Goal: Task Accomplishment & Management: Complete application form

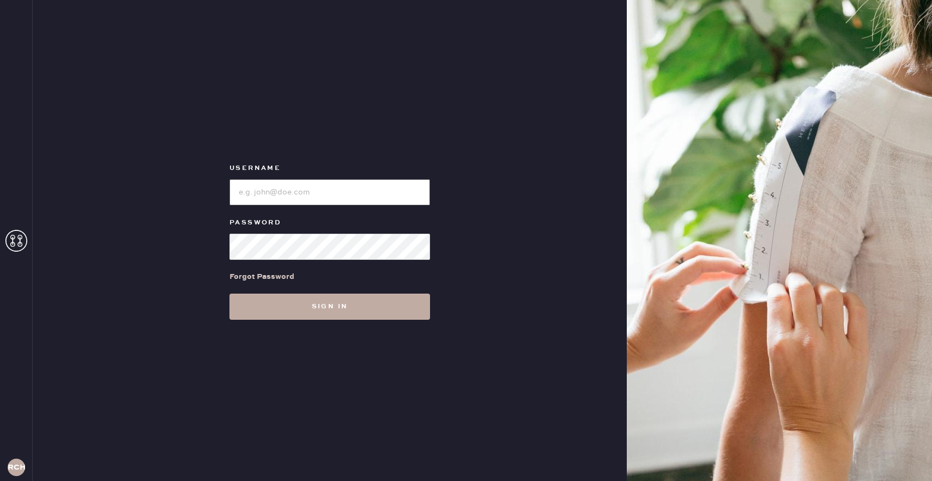
type input "reformationchestnuthill"
click at [366, 316] on button "Sign in" at bounding box center [329, 307] width 201 height 26
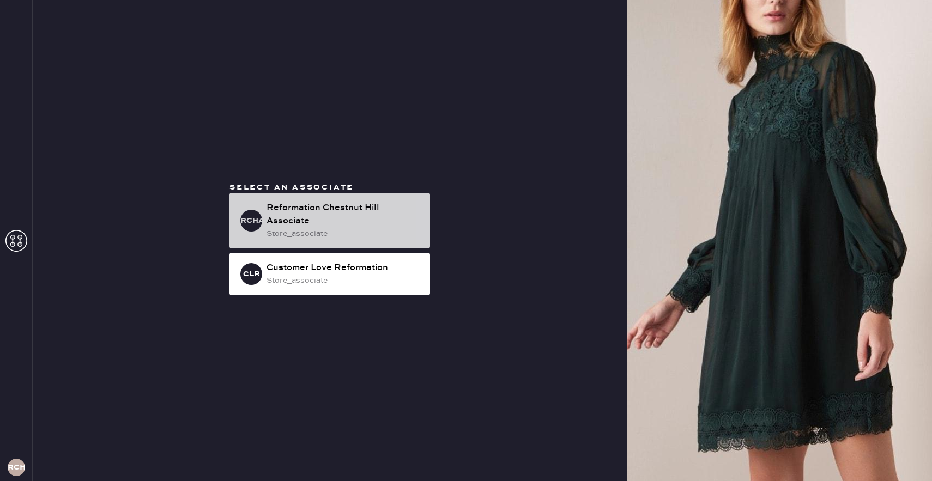
click at [376, 229] on div "store_associate" at bounding box center [344, 234] width 155 height 12
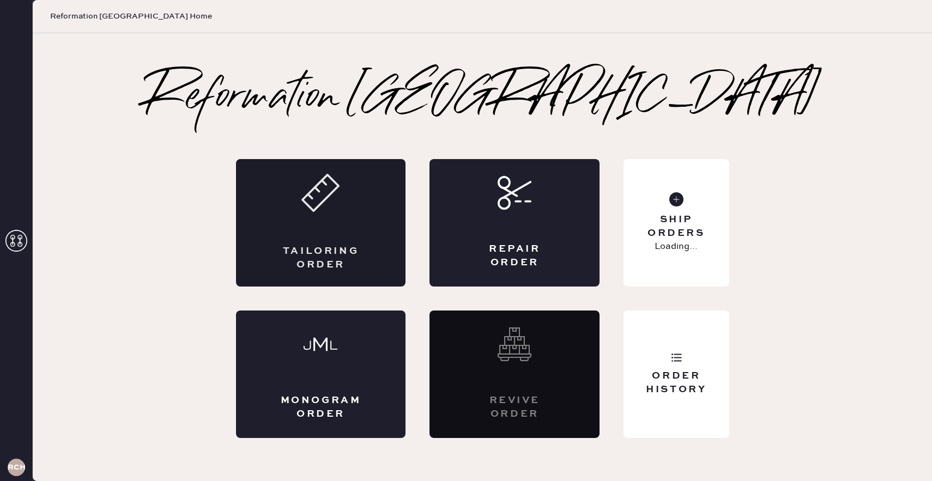
click at [308, 225] on div "Tailoring Order" at bounding box center [321, 223] width 170 height 128
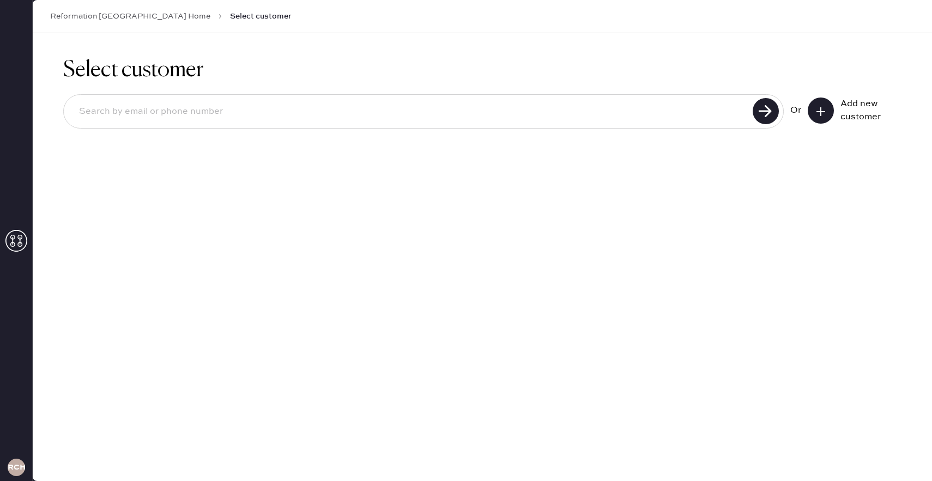
click at [302, 119] on input at bounding box center [409, 111] width 679 height 25
type input "a"
click at [840, 114] on div "Add new customer" at bounding box center [867, 111] width 55 height 26
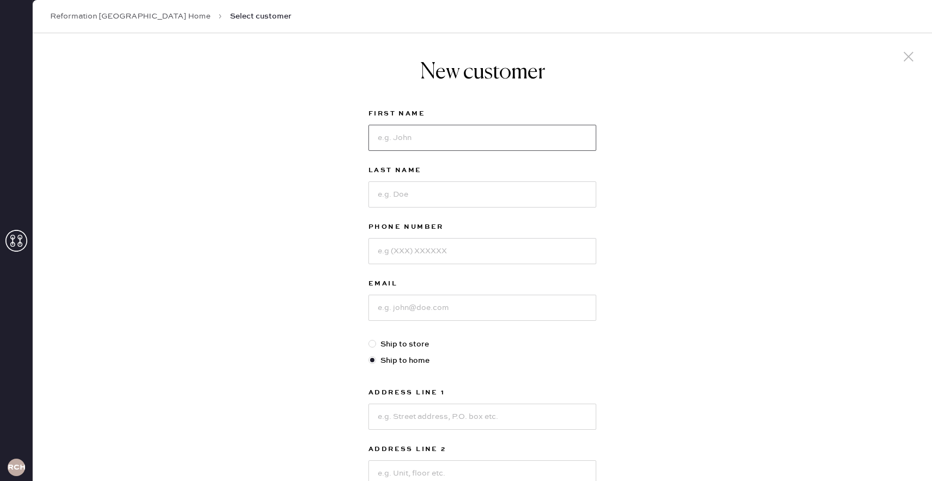
click at [530, 138] on input at bounding box center [482, 138] width 228 height 26
type input "[PERSON_NAME]"
click at [423, 193] on input at bounding box center [482, 194] width 228 height 26
type input "Krabb"
click at [386, 244] on input at bounding box center [482, 251] width 228 height 26
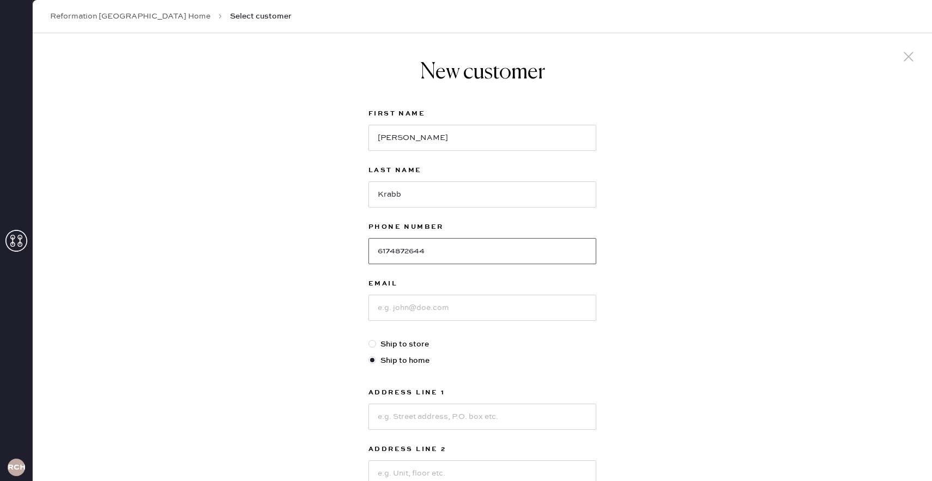
type input "6174872644"
click at [394, 309] on input at bounding box center [482, 308] width 228 height 26
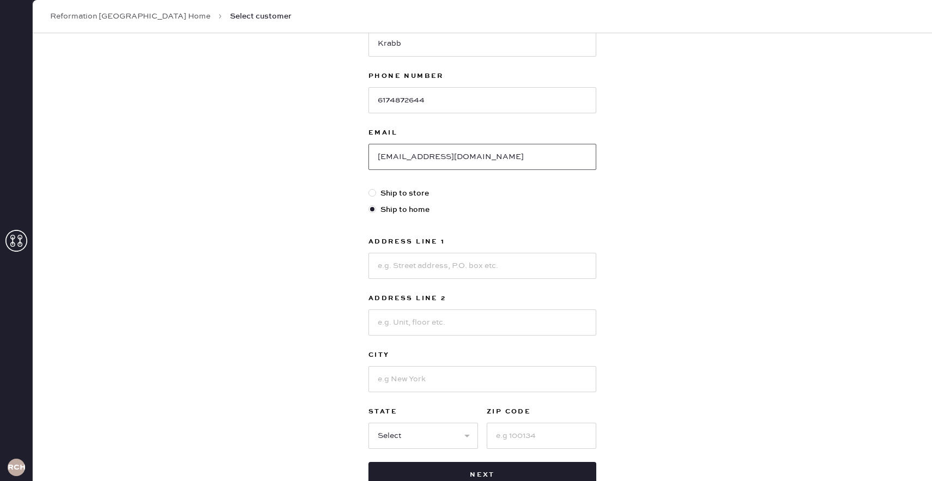
scroll to position [160, 0]
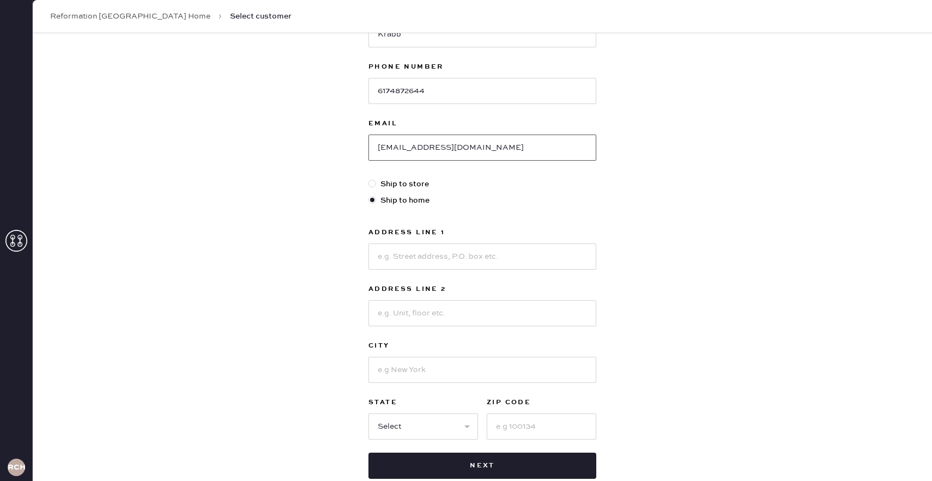
type input "[EMAIL_ADDRESS][DOMAIN_NAME]"
click at [442, 249] on input at bounding box center [482, 257] width 228 height 26
type input "[STREET_ADDRESS]"
click at [511, 420] on input at bounding box center [542, 427] width 110 height 26
type input "02135"
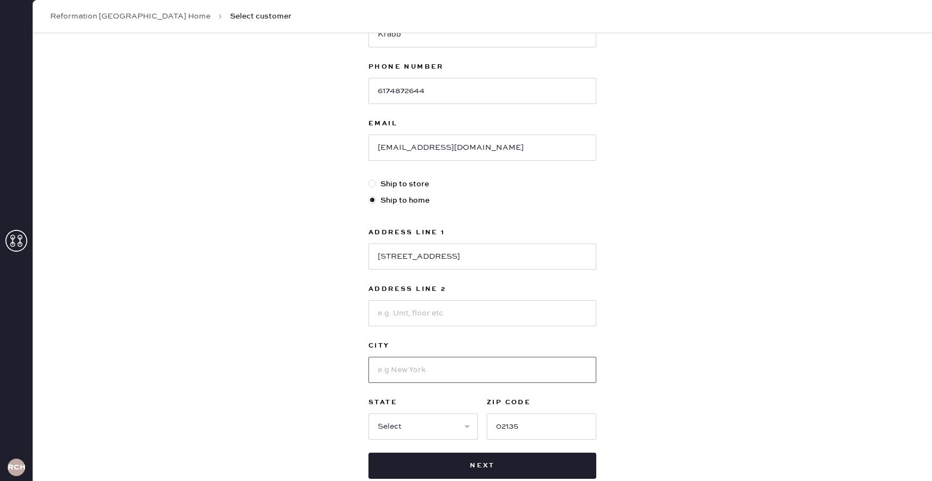
click at [390, 368] on input at bounding box center [482, 370] width 228 height 26
type input "[GEOGRAPHIC_DATA]"
click at [420, 414] on select "Select AK AL AR AZ CA CO CT [GEOGRAPHIC_DATA] DE FL [GEOGRAPHIC_DATA] HI [GEOGR…" at bounding box center [423, 427] width 110 height 26
select select "MA"
click at [368, 414] on select "Select AK AL AR AZ CA CO CT [GEOGRAPHIC_DATA] DE FL [GEOGRAPHIC_DATA] HI [GEOGR…" at bounding box center [423, 427] width 110 height 26
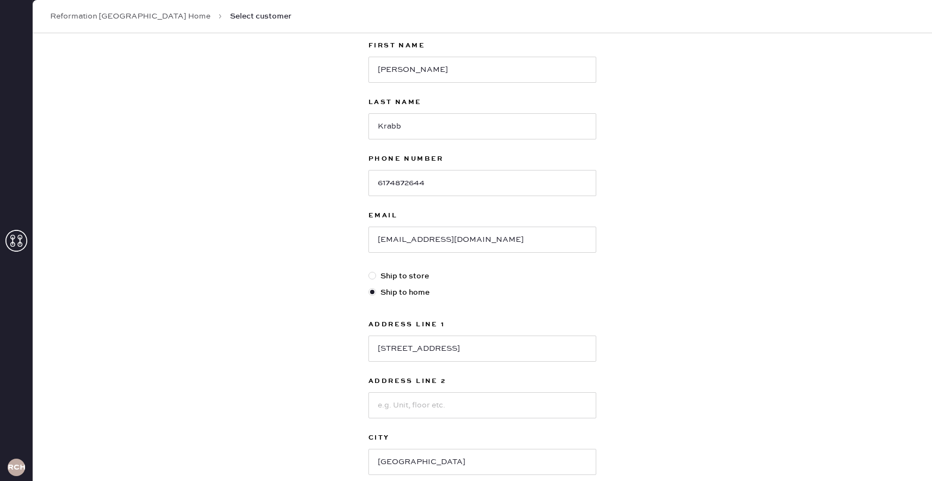
scroll to position [228, 0]
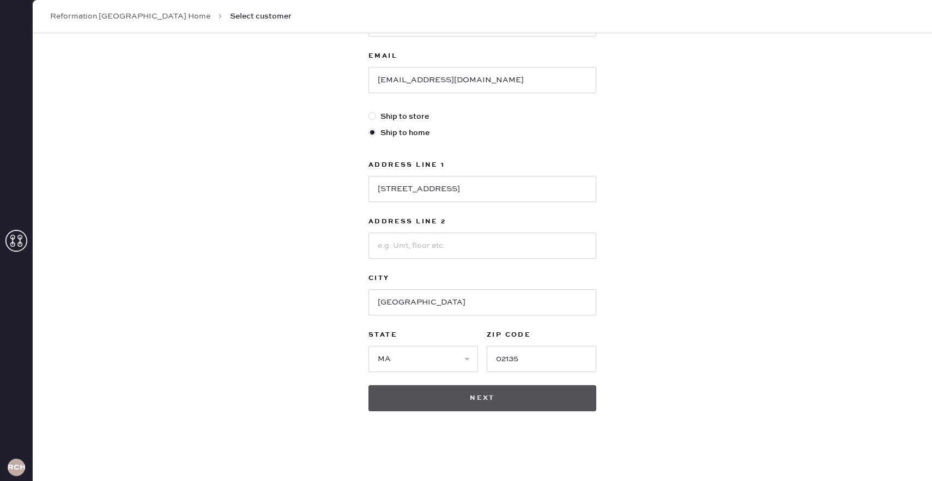
click at [512, 397] on button "Next" at bounding box center [482, 398] width 228 height 26
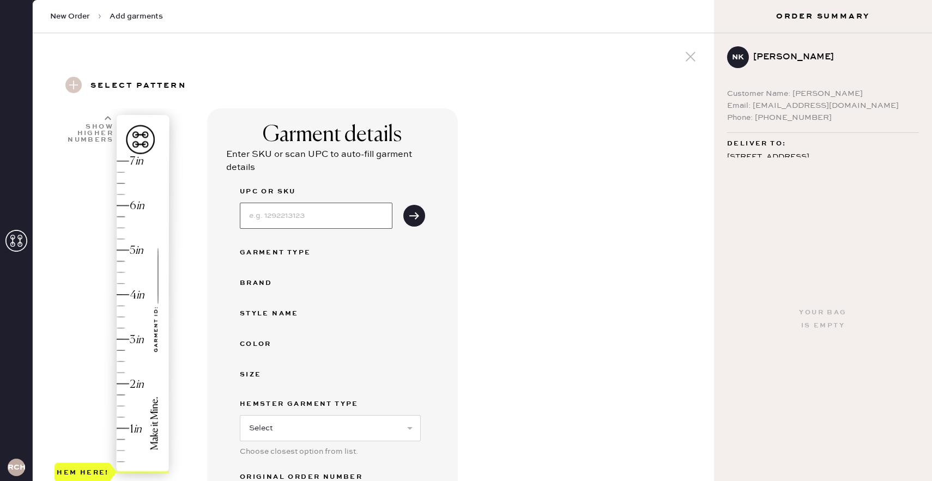
click at [270, 220] on input at bounding box center [316, 216] width 153 height 26
type input "c"
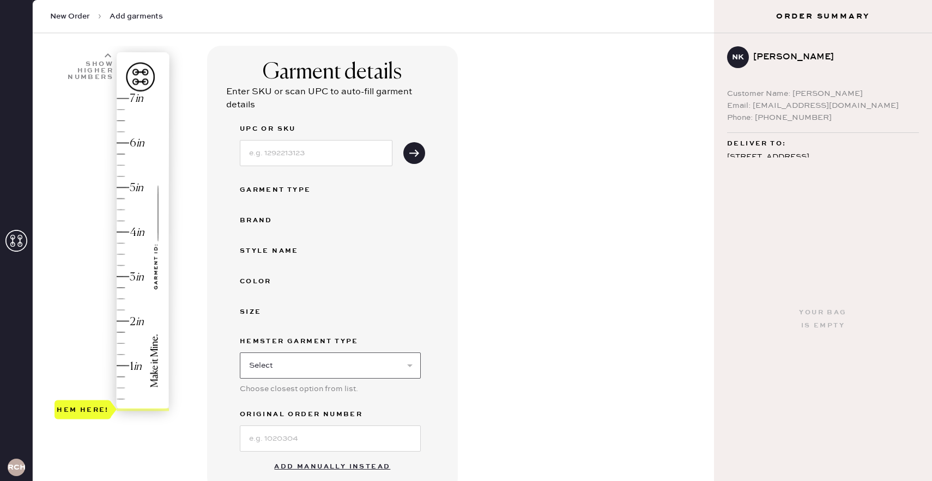
click at [301, 359] on select "Select Basic Skirt Jeans Leggings Pants Shorts Basic Sleeved Dress Basic Sleeve…" at bounding box center [330, 366] width 181 height 26
select select "2"
click at [240, 353] on select "Select Basic Skirt Jeans Leggings Pants Shorts Basic Sleeved Dress Basic Sleeve…" at bounding box center [330, 366] width 181 height 26
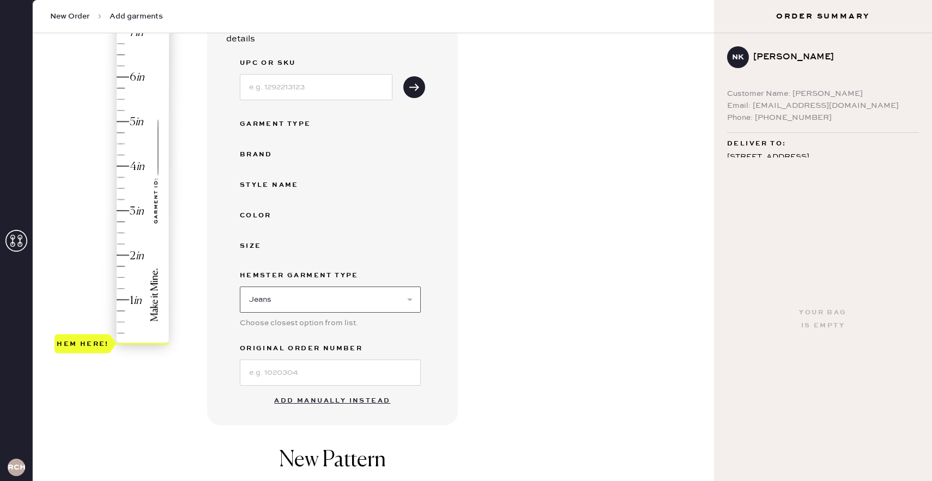
scroll to position [132, 0]
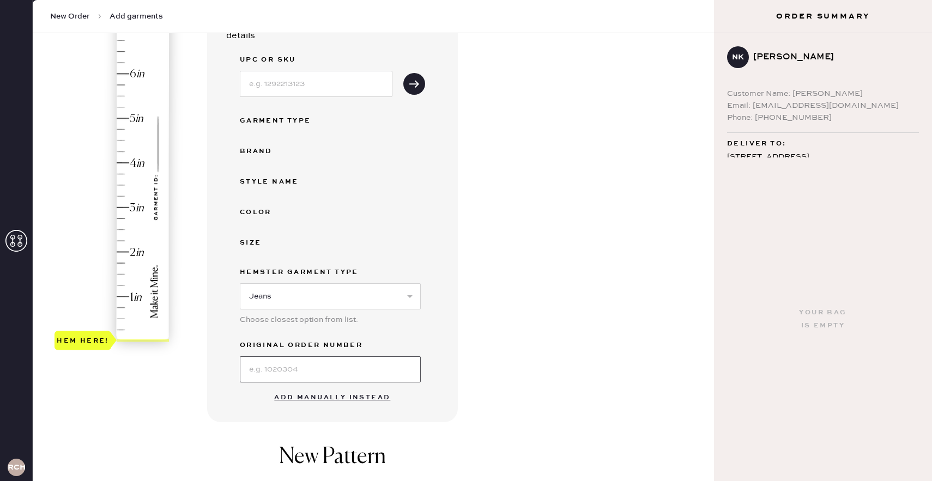
click at [265, 373] on input at bounding box center [330, 369] width 181 height 26
click at [232, 352] on div "Garment details Enter SKU or scan UPC to auto-fill garment details UPC or SKU G…" at bounding box center [332, 200] width 251 height 446
click at [305, 397] on button "Add manually instead" at bounding box center [332, 398] width 129 height 22
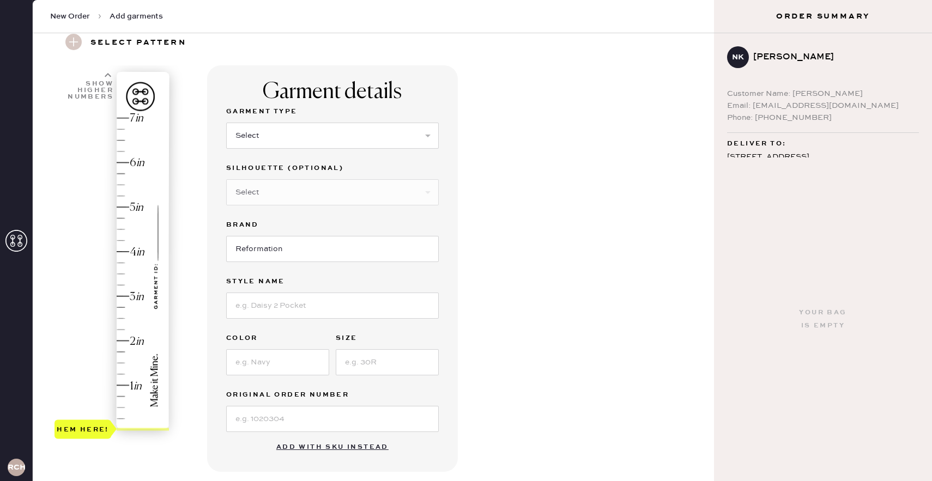
scroll to position [39, 0]
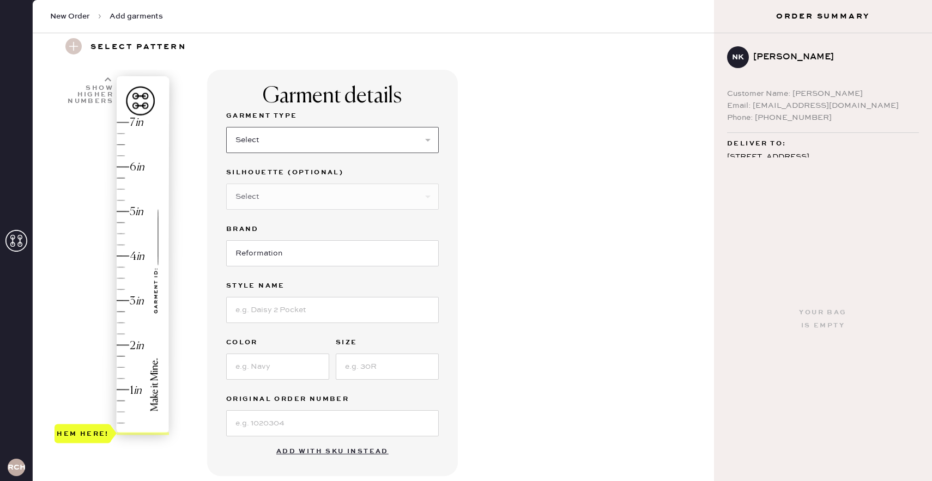
click at [256, 142] on select "Select Basic Skirt Jeans Leggings Pants Shorts Basic Sleeved Dress Basic Sleeve…" at bounding box center [332, 140] width 213 height 26
select select "2"
click at [226, 127] on select "Select Basic Skirt Jeans Leggings Pants Shorts Basic Sleeved Dress Basic Sleeve…" at bounding box center [332, 140] width 213 height 26
click at [246, 199] on select "Select Shorts Cropped Flare Boot Cut Straight Skinny Other" at bounding box center [332, 197] width 213 height 26
select select "6"
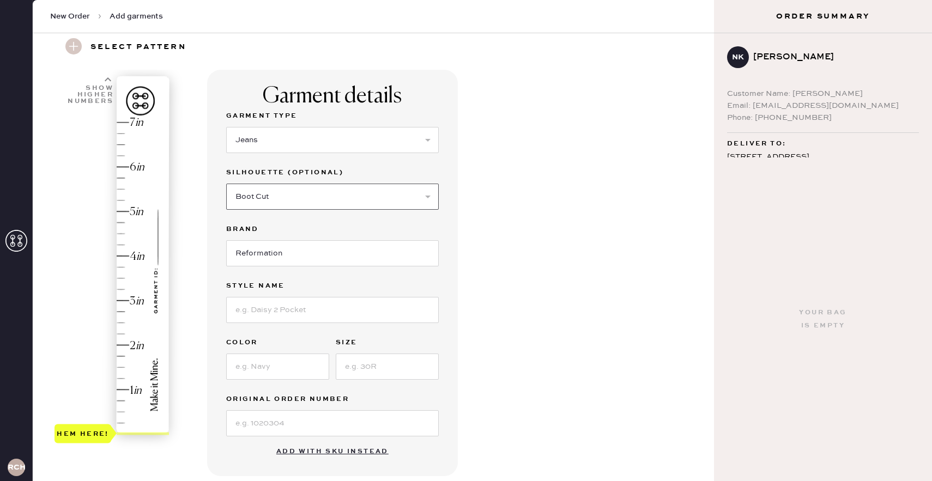
click at [226, 184] on select "Select Shorts Cropped Flare Boot Cut Straight Skinny Other" at bounding box center [332, 197] width 213 height 26
click at [263, 305] on input at bounding box center [332, 310] width 213 height 26
type input "[PERSON_NAME] High Rise Slouchy Wide Leg Jeans"
click at [285, 361] on input at bounding box center [277, 367] width 103 height 26
type input "Chesapeake Studded"
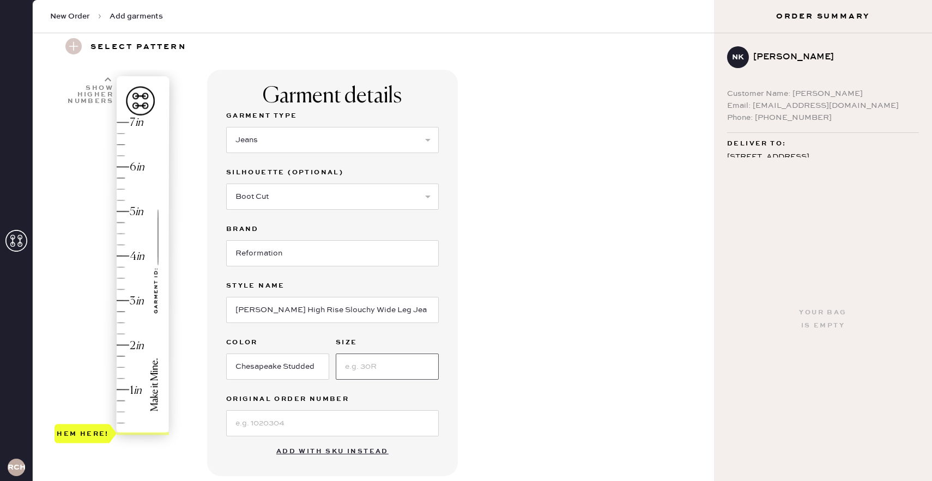
click at [383, 354] on input at bounding box center [387, 367] width 103 height 26
type input "26"
click at [326, 413] on input at bounding box center [332, 423] width 213 height 26
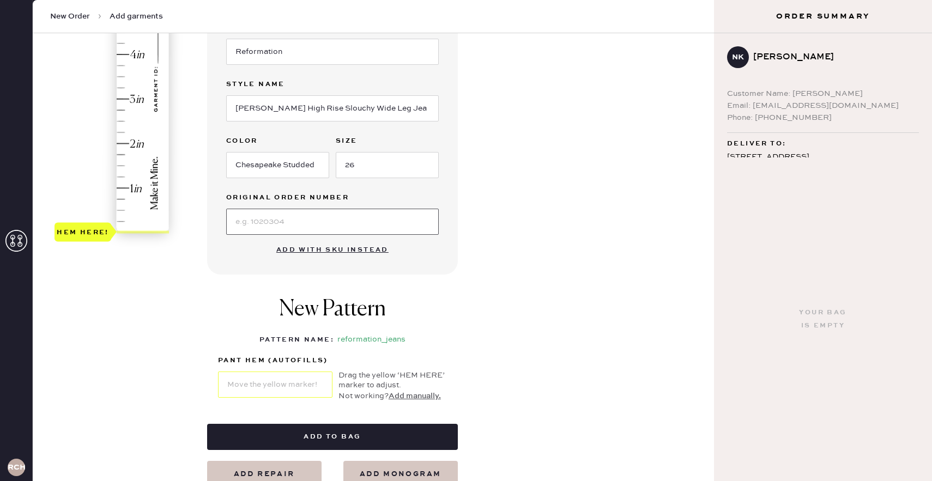
scroll to position [243, 0]
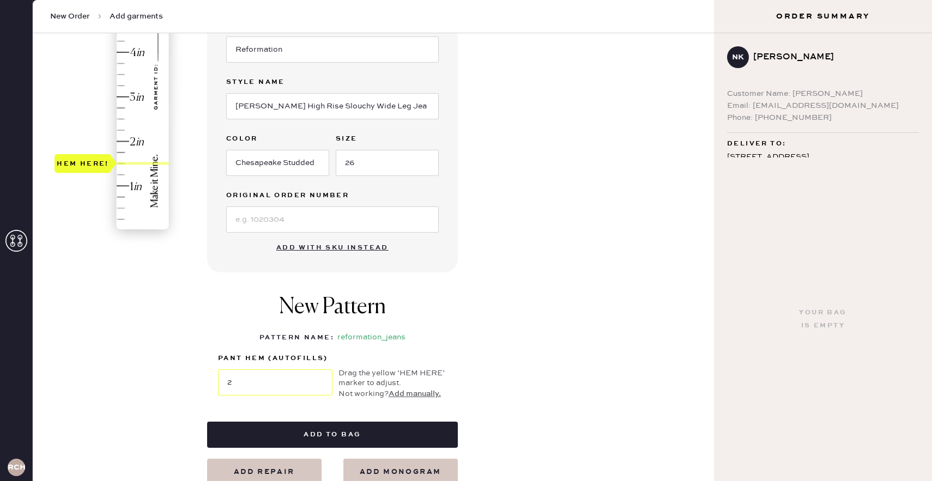
type input "2.25"
drag, startPoint x: 81, startPoint y: 232, endPoint x: 89, endPoint y: 135, distance: 97.9
click at [89, 135] on div "Hem here!" at bounding box center [83, 129] width 52 height 13
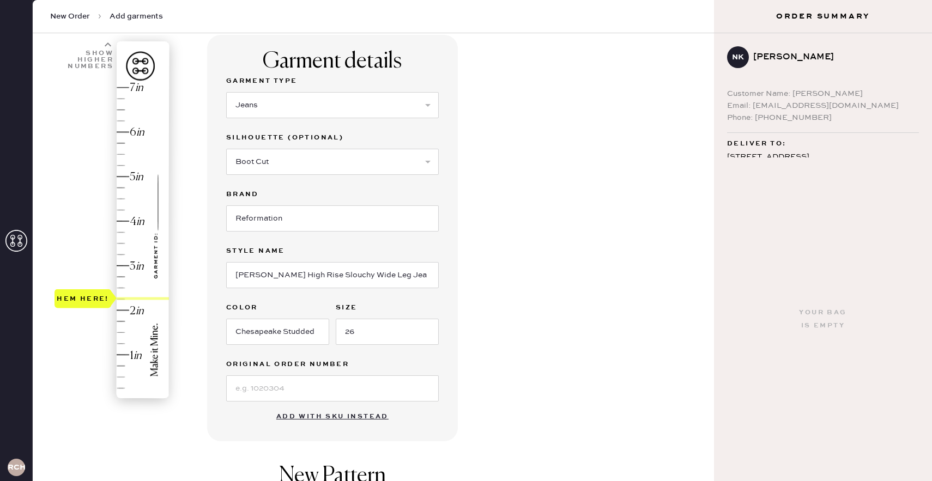
scroll to position [77, 0]
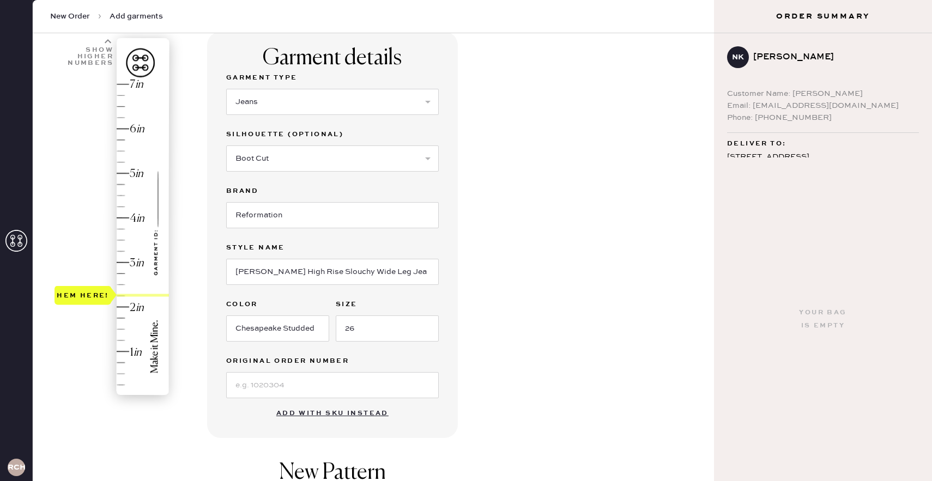
click at [289, 411] on button "Add with SKU instead" at bounding box center [332, 414] width 125 height 22
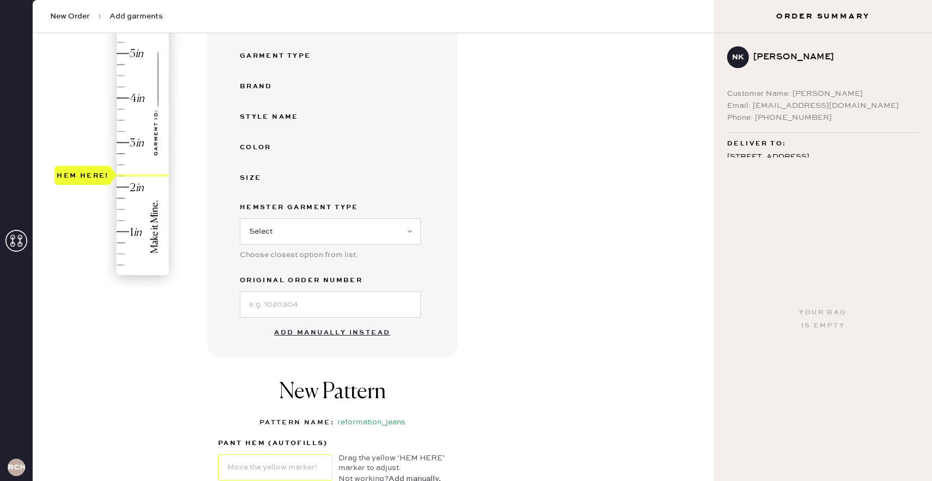
scroll to position [204, 0]
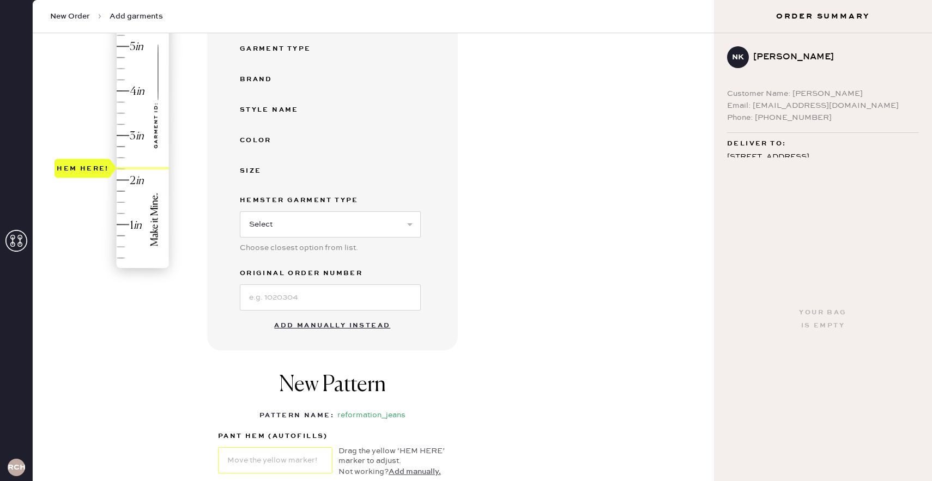
click at [325, 324] on button "Add manually instead" at bounding box center [332, 326] width 129 height 22
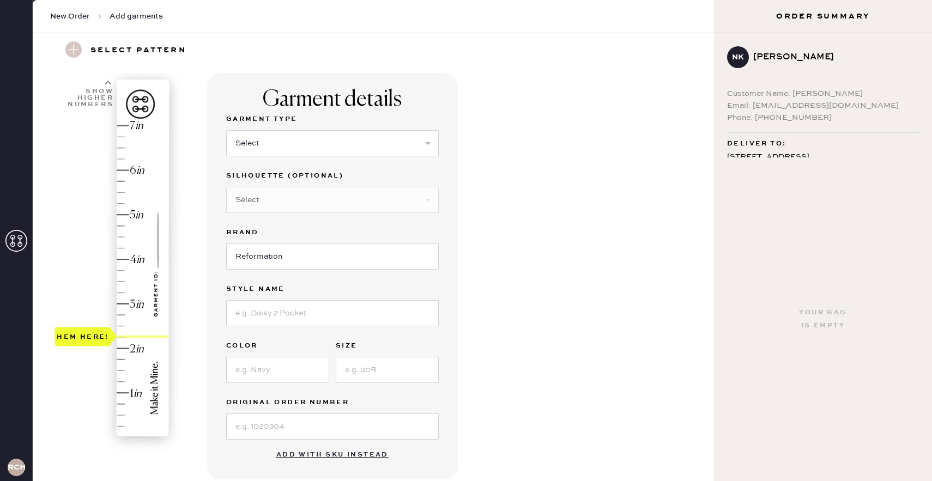
scroll to position [32, 0]
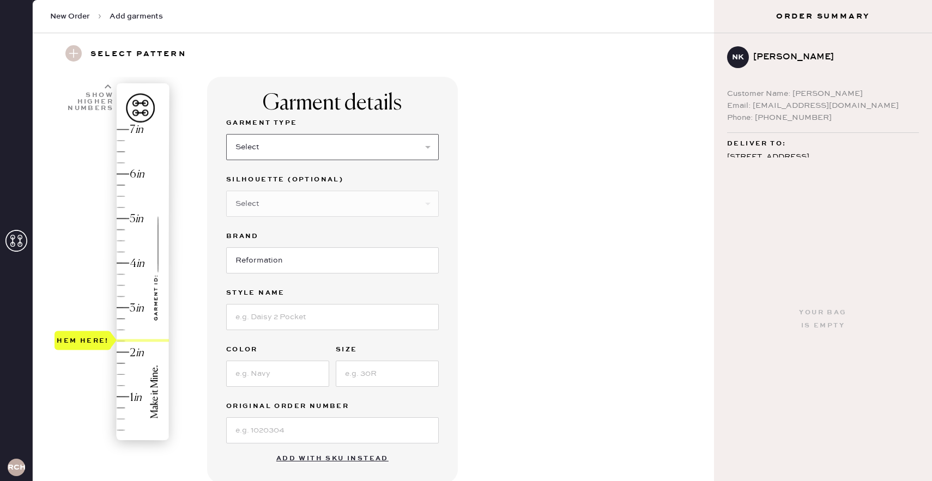
click at [323, 150] on select "Select Basic Skirt Jeans Leggings Pants Shorts Basic Sleeved Dress Basic Sleeve…" at bounding box center [332, 147] width 213 height 26
select select "2"
click at [226, 134] on select "Select Basic Skirt Jeans Leggings Pants Shorts Basic Sleeved Dress Basic Sleeve…" at bounding box center [332, 147] width 213 height 26
click at [290, 197] on select "Select Shorts Cropped Flare Boot Cut Straight Skinny Other" at bounding box center [332, 204] width 213 height 26
select select "6"
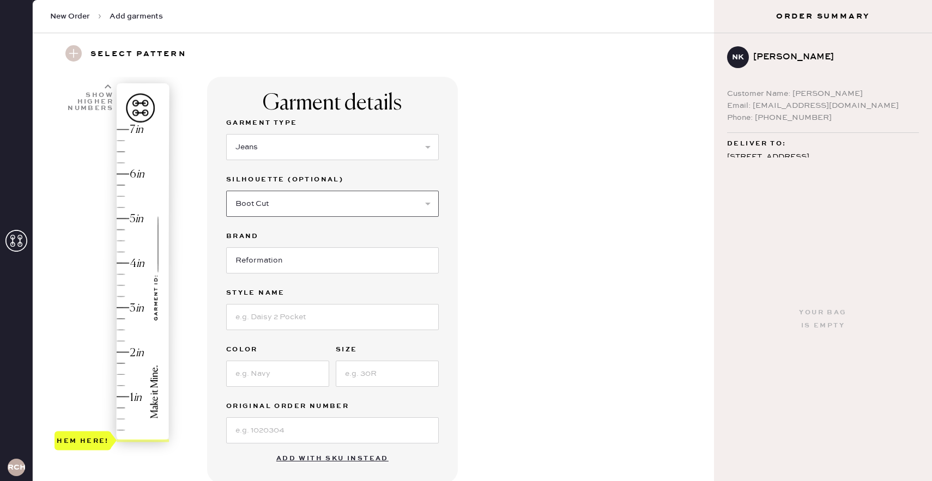
click at [226, 191] on select "Select Shorts Cropped Flare Boot Cut Straight Skinny Other" at bounding box center [332, 204] width 213 height 26
click at [271, 265] on input "Reformation" at bounding box center [332, 260] width 213 height 26
click at [259, 322] on input at bounding box center [332, 317] width 213 height 26
type input "[PERSON_NAME] High Rise Slouchy Wide Leg"
click at [301, 374] on input at bounding box center [277, 374] width 103 height 26
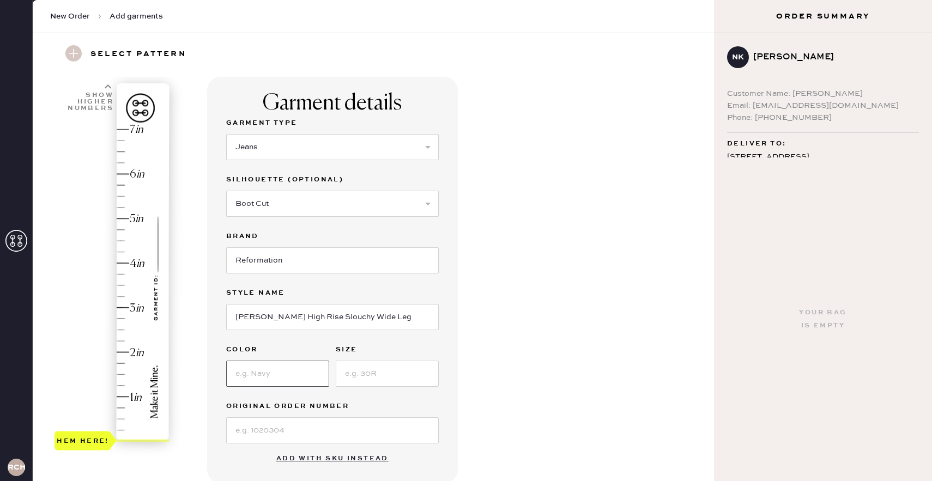
type input "Chesapeake Studded"
click at [362, 367] on input at bounding box center [387, 374] width 103 height 26
type input "26"
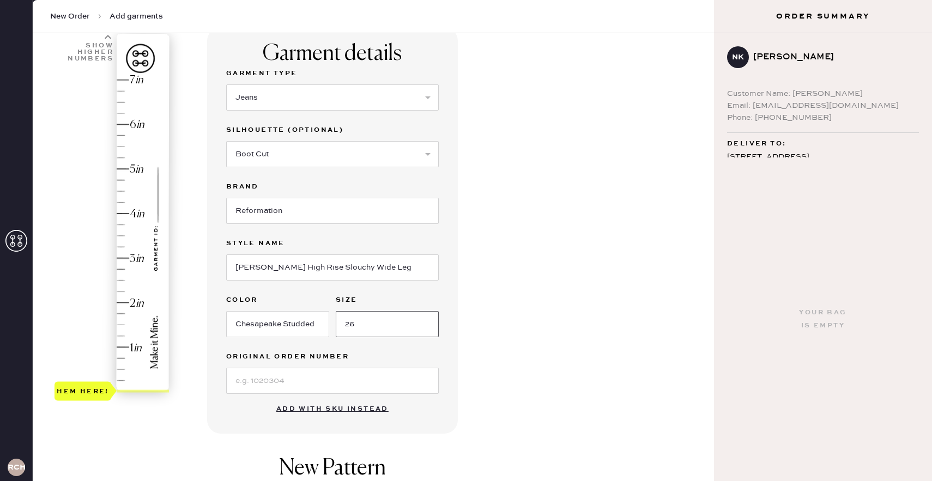
scroll to position [83, 0]
click at [342, 376] on input at bounding box center [332, 379] width 213 height 26
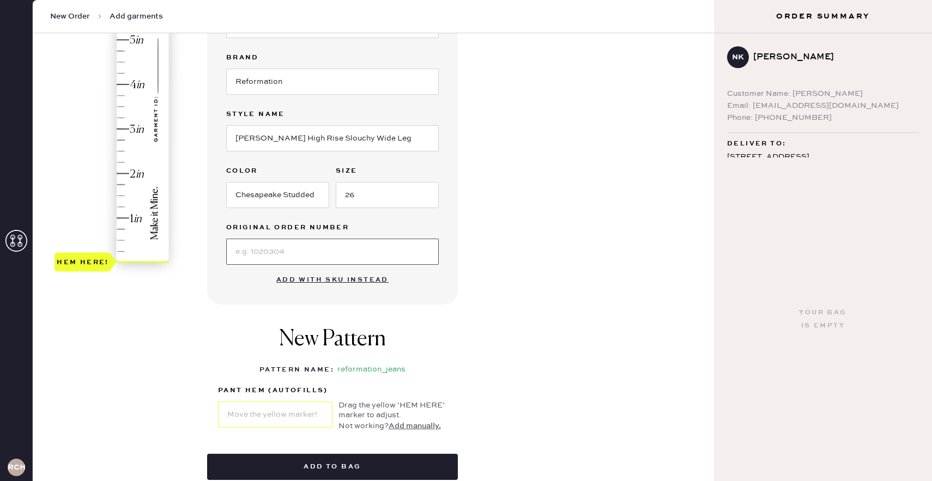
scroll to position [184, 0]
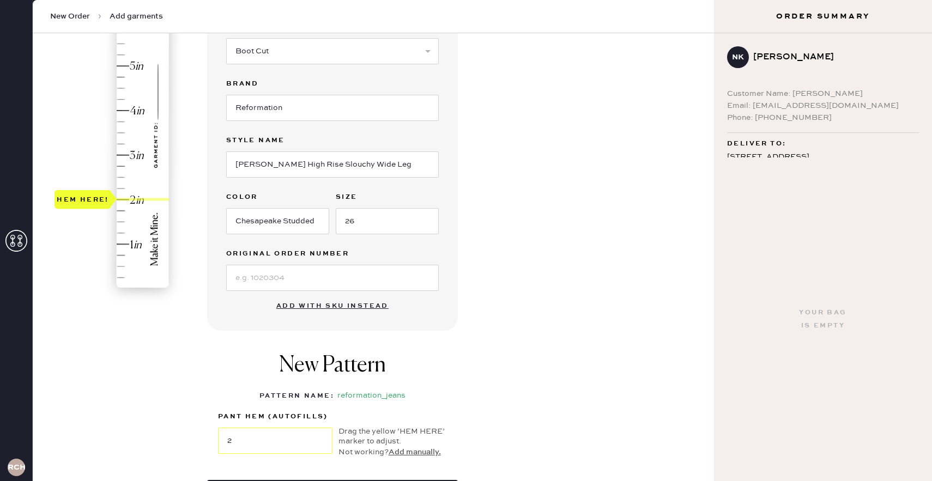
type input "2.25"
drag, startPoint x: 82, startPoint y: 291, endPoint x: 93, endPoint y: 193, distance: 98.2
click at [93, 193] on div "Hem here!" at bounding box center [83, 187] width 52 height 13
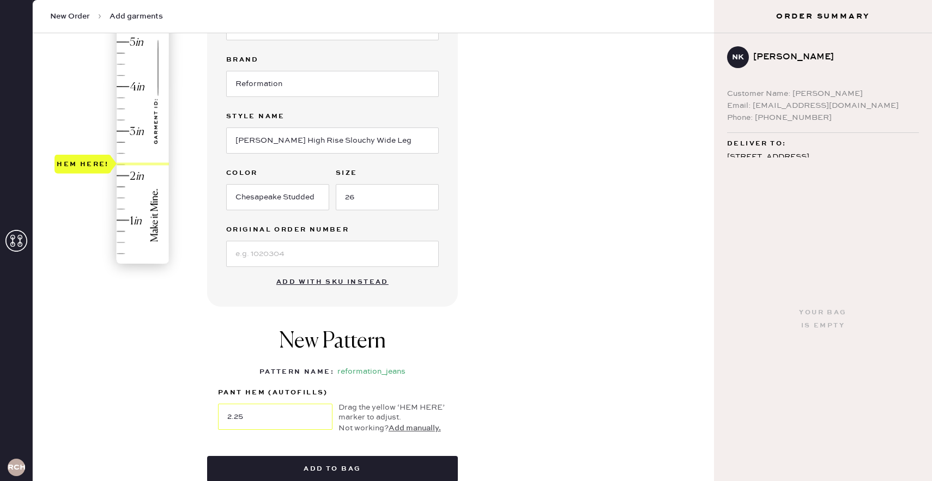
scroll to position [293, 0]
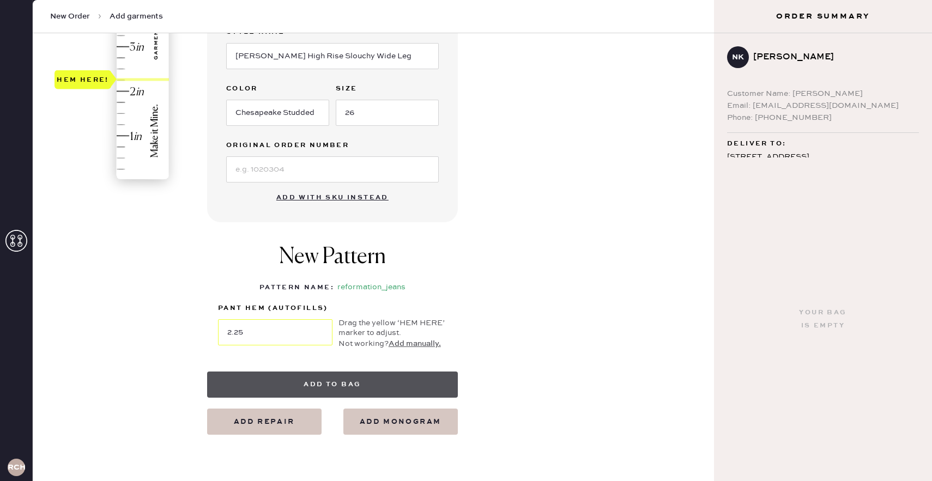
click at [335, 383] on button "Add to bag" at bounding box center [332, 385] width 251 height 26
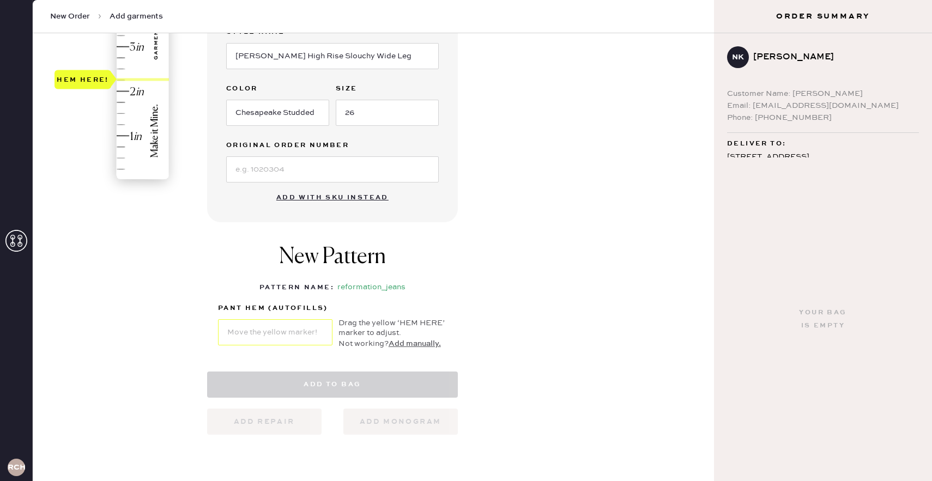
select select "2"
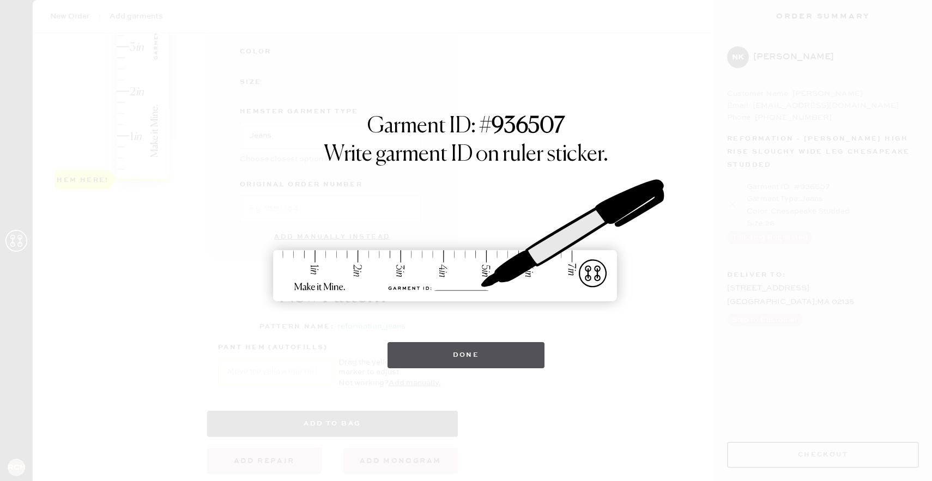
click at [439, 350] on button "Done" at bounding box center [467, 355] width 158 height 26
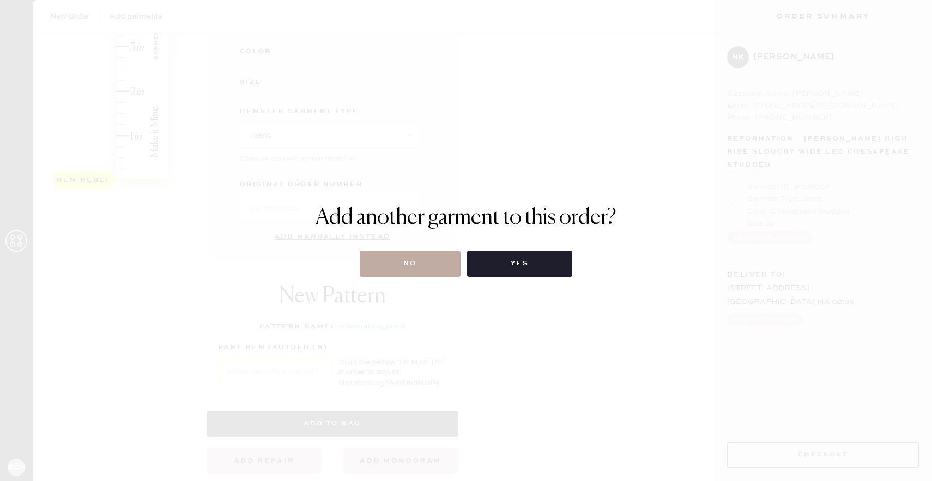
click at [399, 257] on button "No" at bounding box center [410, 264] width 101 height 26
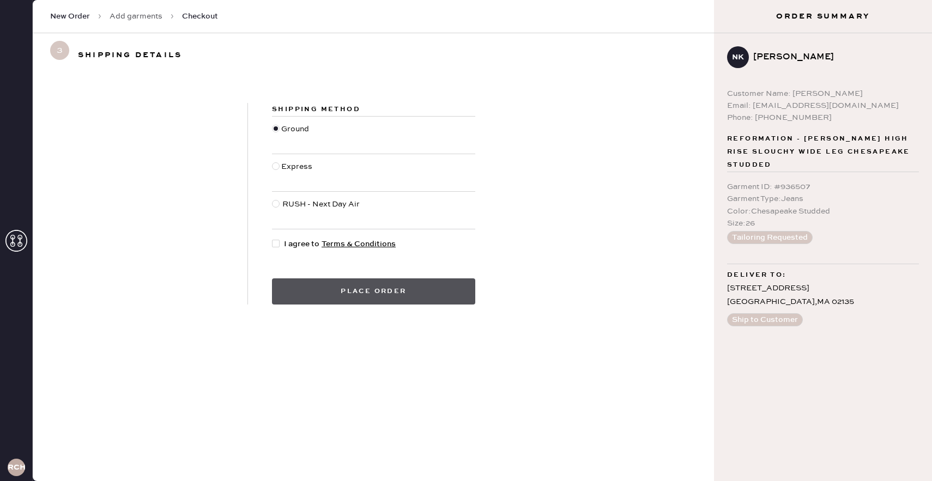
click at [351, 288] on button "Place order" at bounding box center [373, 292] width 203 height 26
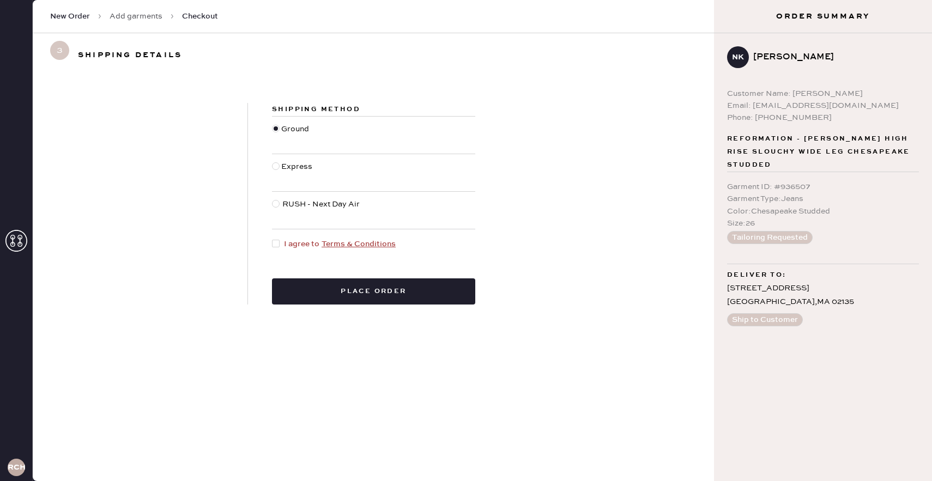
click at [279, 248] on div at bounding box center [278, 244] width 12 height 12
click at [273, 239] on input "I agree to Terms & Conditions" at bounding box center [272, 238] width 1 height 1
checkbox input "true"
click at [336, 296] on button "Place order" at bounding box center [373, 292] width 203 height 26
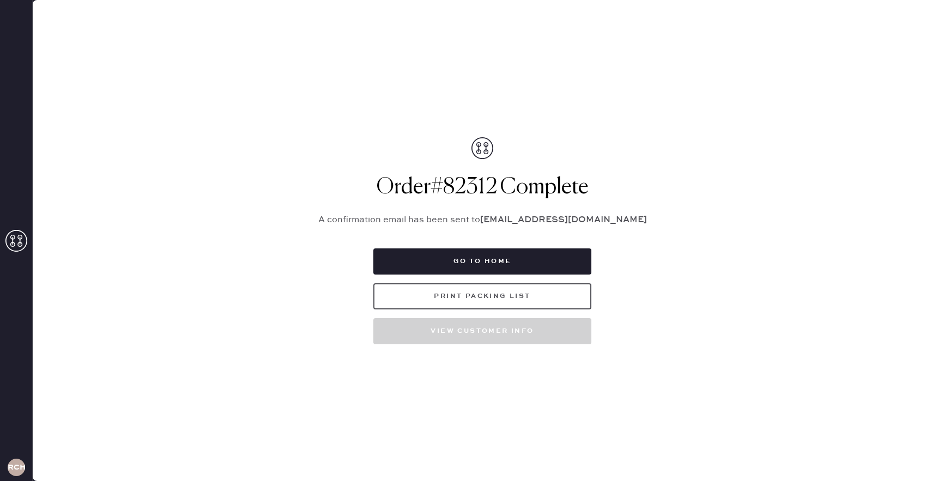
click at [465, 303] on button "Print Packing List" at bounding box center [482, 296] width 218 height 26
